Goal: Task Accomplishment & Management: Use online tool/utility

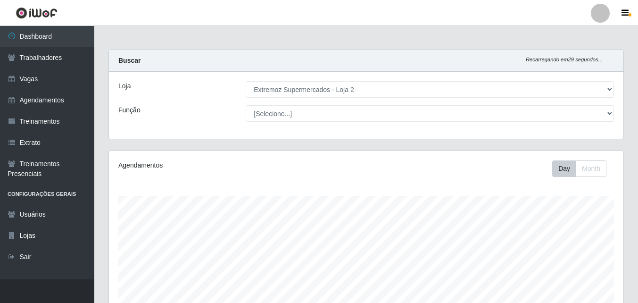
select select "521"
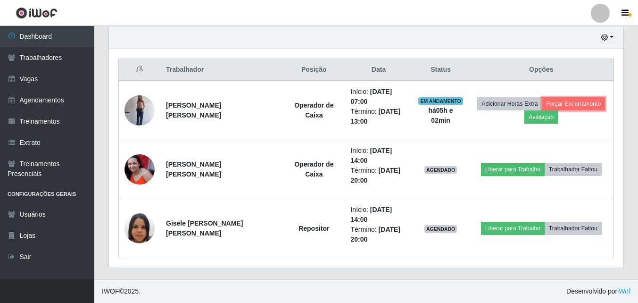
drag, startPoint x: 0, startPoint y: 0, endPoint x: 583, endPoint y: 103, distance: 591.7
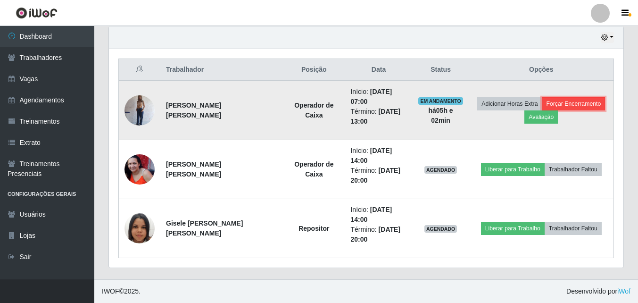
click at [583, 103] on button "Forçar Encerramento" at bounding box center [573, 103] width 63 height 13
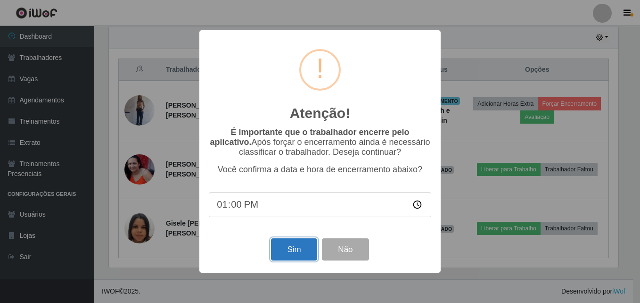
click at [284, 252] on button "Sim" at bounding box center [294, 249] width 46 height 22
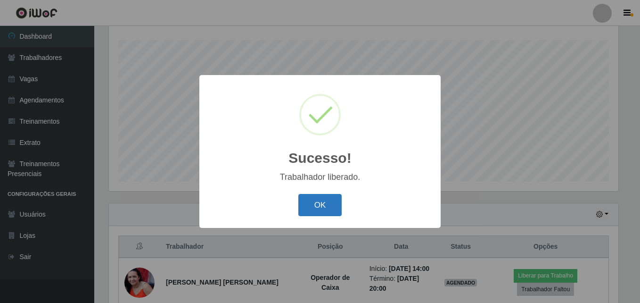
click at [320, 204] on button "OK" at bounding box center [320, 205] width 44 height 22
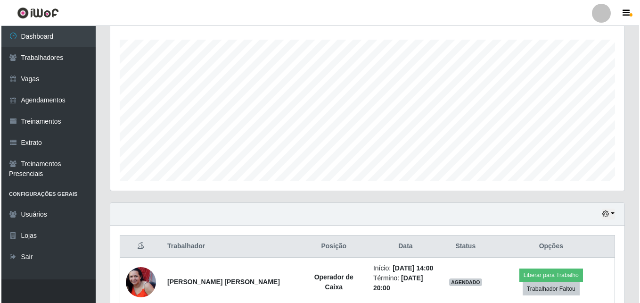
scroll to position [239, 0]
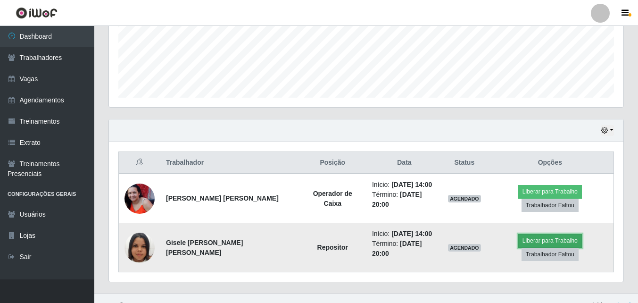
click at [527, 234] on button "Liberar para Trabalho" at bounding box center [550, 240] width 64 height 13
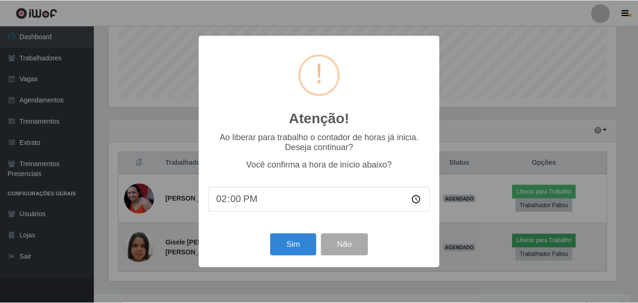
scroll to position [196, 510]
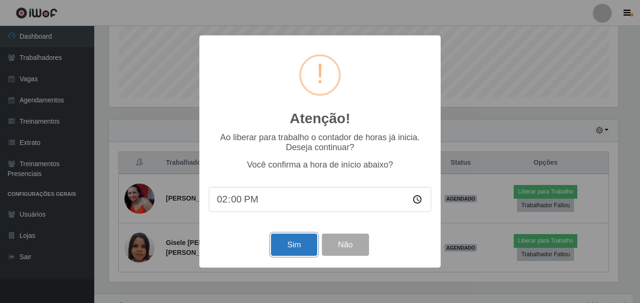
click at [273, 252] on button "Sim" at bounding box center [294, 244] width 46 height 22
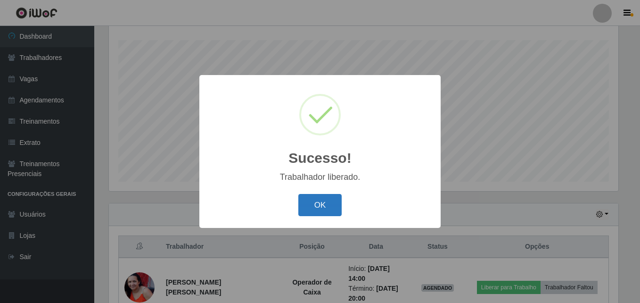
click at [313, 208] on button "OK" at bounding box center [320, 205] width 44 height 22
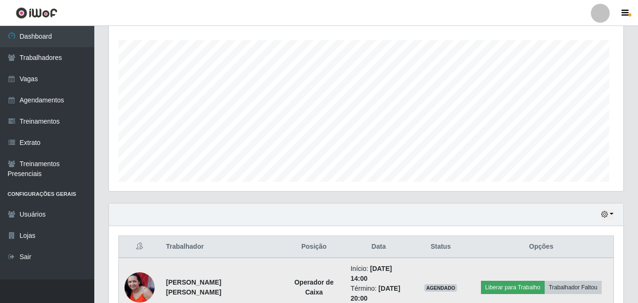
scroll to position [196, 514]
click at [508, 287] on button "Liberar para Trabalho" at bounding box center [513, 286] width 64 height 13
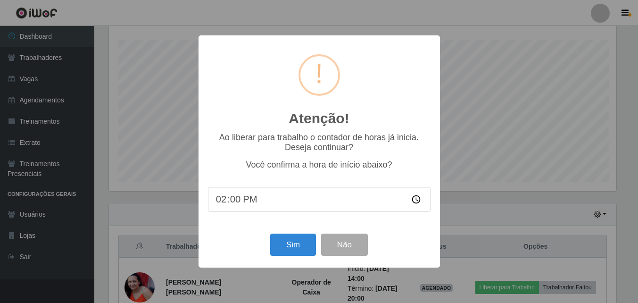
scroll to position [196, 510]
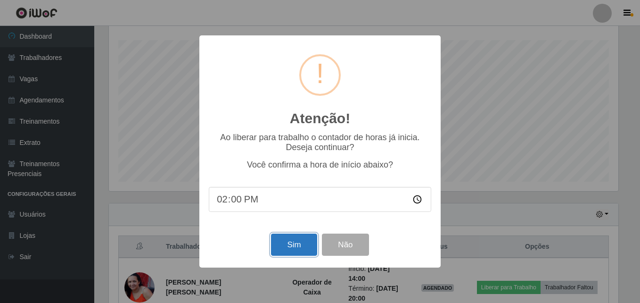
click at [300, 242] on button "Sim" at bounding box center [294, 244] width 46 height 22
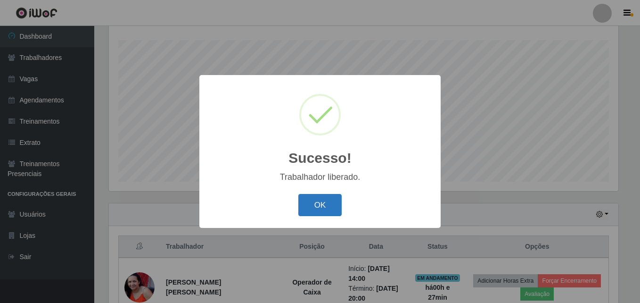
click at [303, 203] on button "OK" at bounding box center [320, 205] width 44 height 22
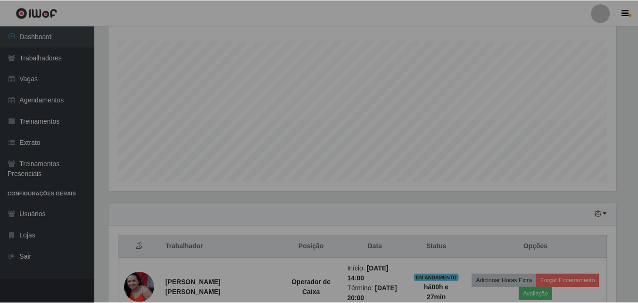
scroll to position [196, 514]
